Goal: Task Accomplishment & Management: Manage account settings

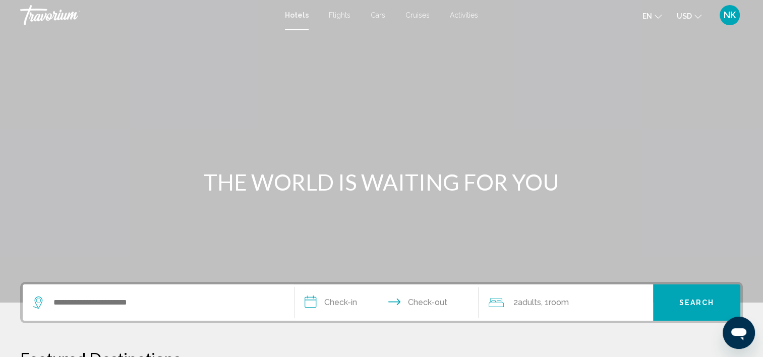
click at [729, 16] on span "NK" at bounding box center [730, 15] width 12 height 10
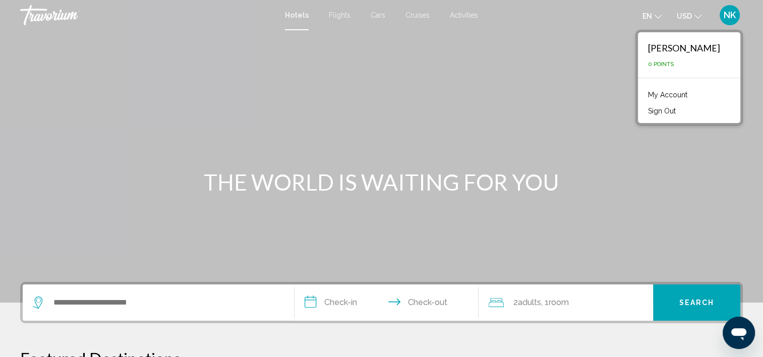
click at [670, 95] on link "My Account" at bounding box center [667, 94] width 49 height 13
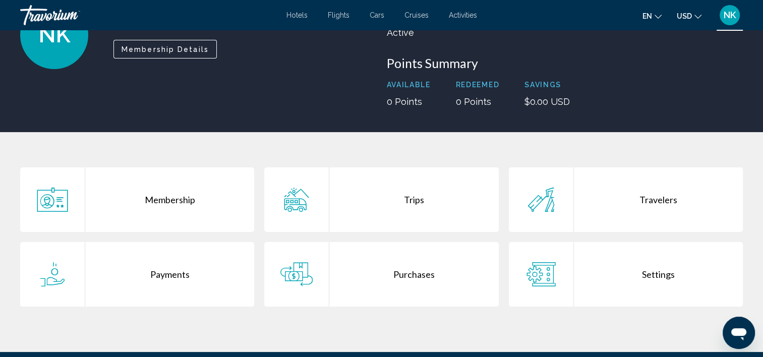
scroll to position [99, 0]
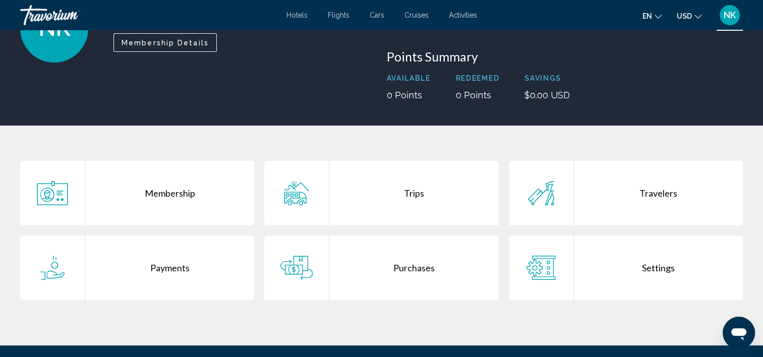
click at [446, 262] on div "Purchases" at bounding box center [413, 268] width 169 height 65
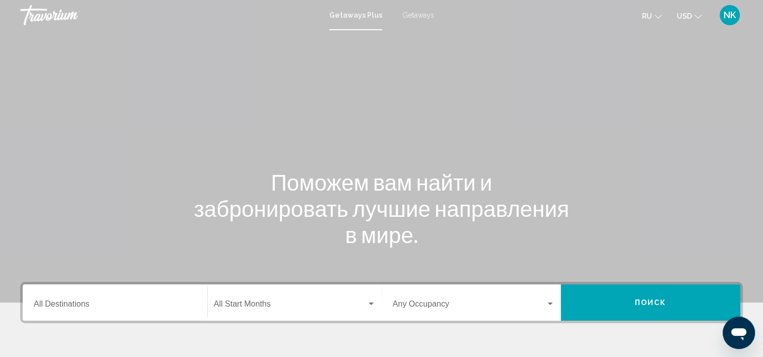
click at [729, 20] on span "NK" at bounding box center [730, 15] width 12 height 10
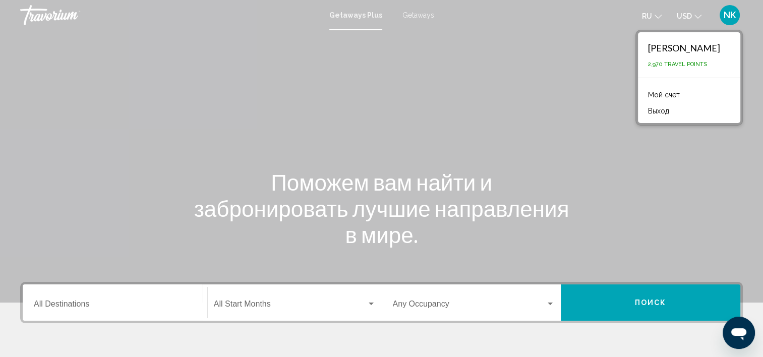
click at [667, 94] on link "Мой счет" at bounding box center [664, 94] width 42 height 13
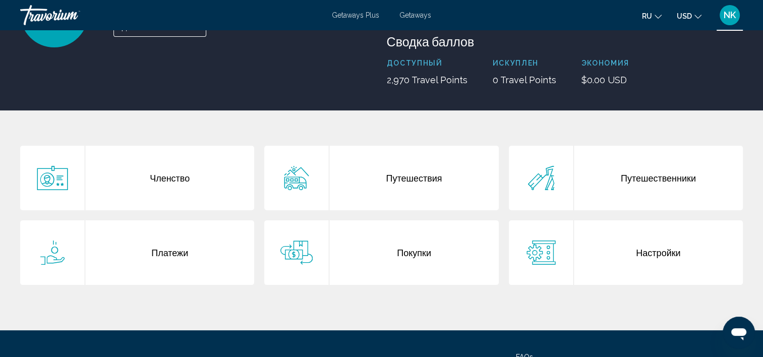
scroll to position [117, 0]
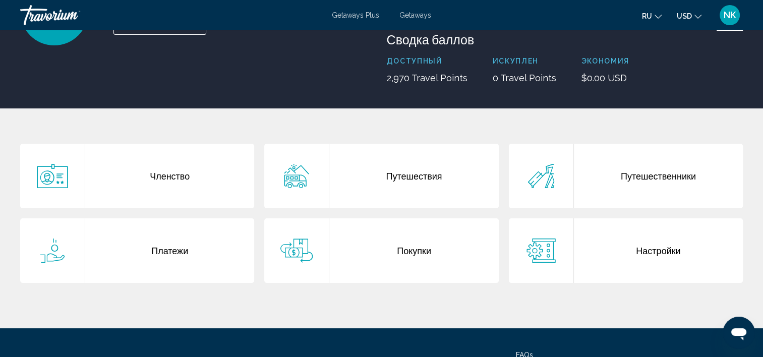
click at [416, 248] on div "Покупки" at bounding box center [413, 250] width 169 height 65
